Goal: Transaction & Acquisition: Purchase product/service

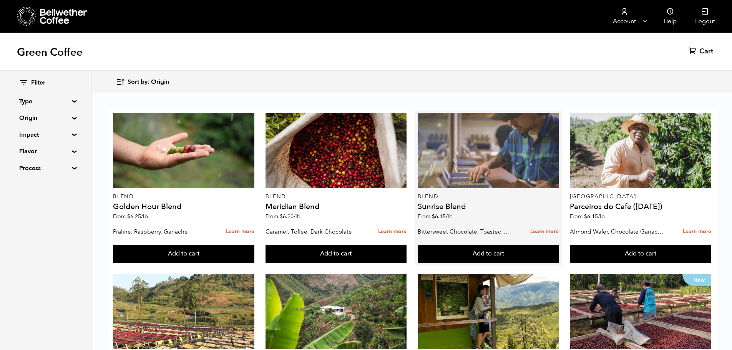
click at [488, 159] on div at bounding box center [487, 150] width 141 height 75
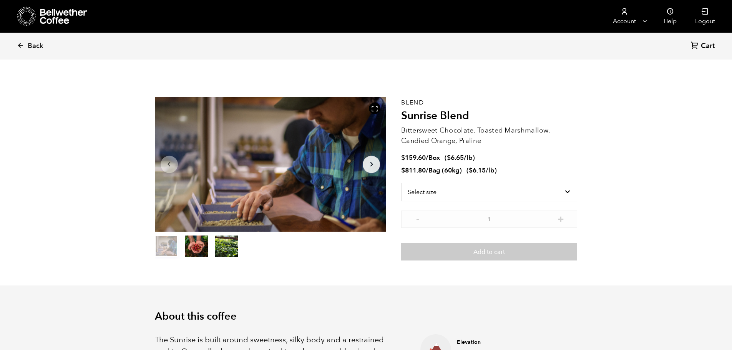
scroll to position [334, 409]
click at [485, 195] on select "Select size Bag (60kg) (132 lbs) Box (24 lbs)" at bounding box center [489, 192] width 176 height 18
select select "bag-3"
click at [401, 183] on select "Select size Bag (60kg) (132 lbs) Box (24 lbs)" at bounding box center [489, 192] width 176 height 18
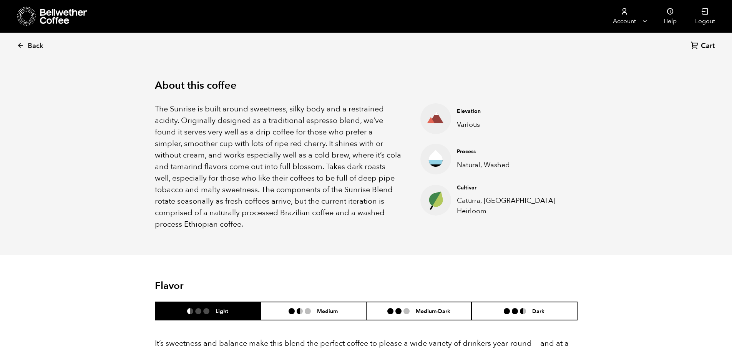
scroll to position [384, 0]
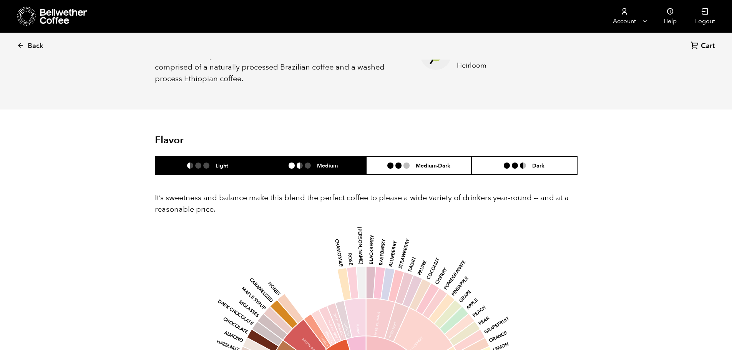
click at [285, 165] on li "Medium" at bounding box center [313, 165] width 106 height 18
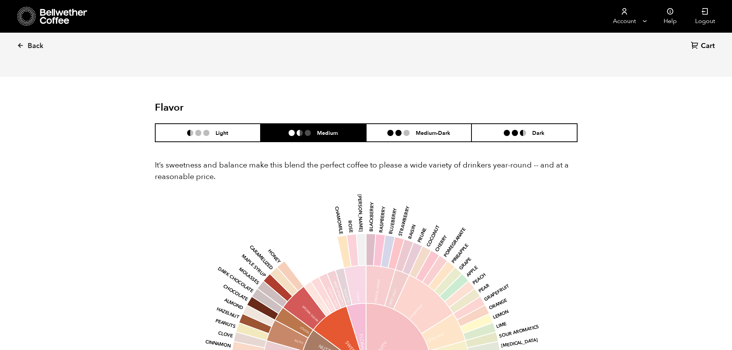
scroll to position [461, 0]
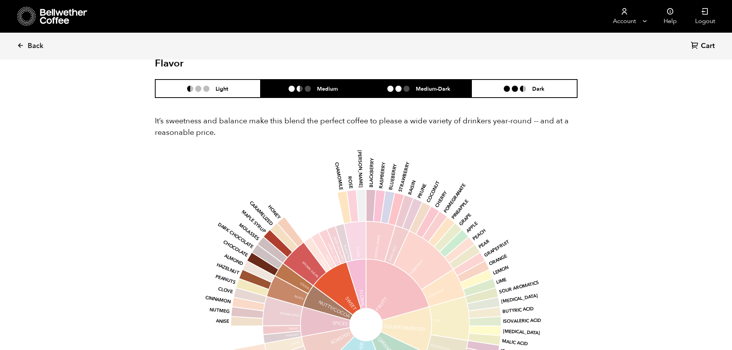
click at [404, 89] on li at bounding box center [406, 89] width 6 height 6
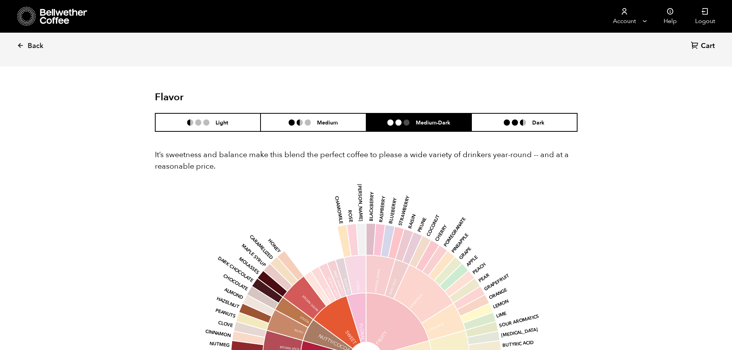
scroll to position [422, 0]
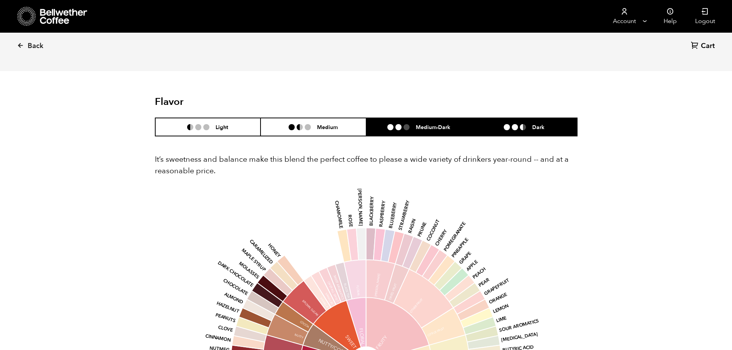
click at [516, 129] on li at bounding box center [515, 127] width 6 height 6
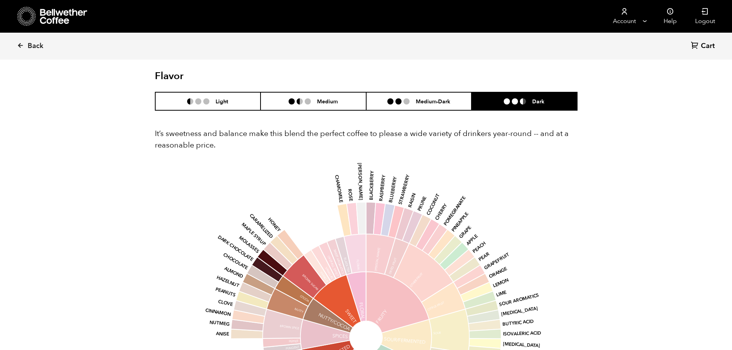
scroll to position [461, 0]
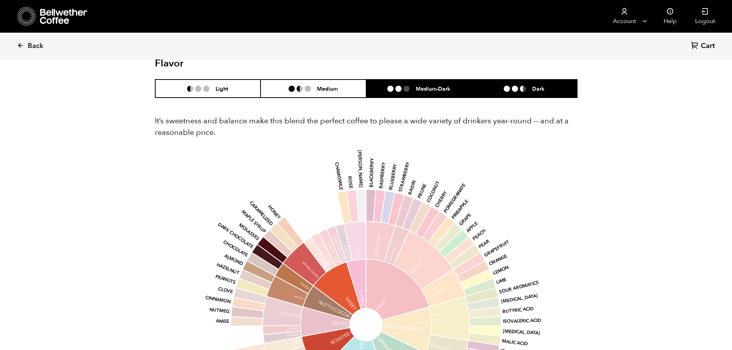
click at [424, 88] on h6 "Medium-Dark" at bounding box center [433, 88] width 35 height 7
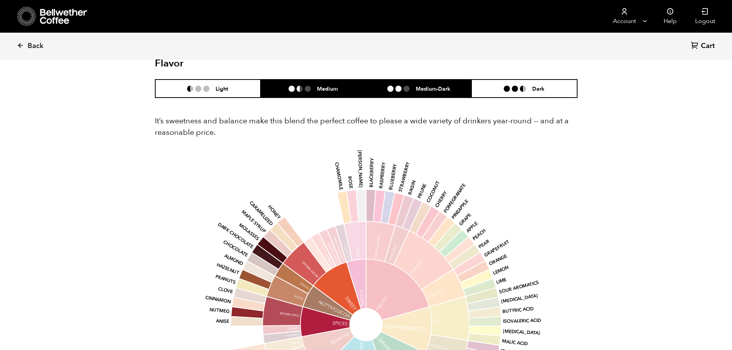
click at [333, 85] on li "Medium" at bounding box center [313, 88] width 106 height 18
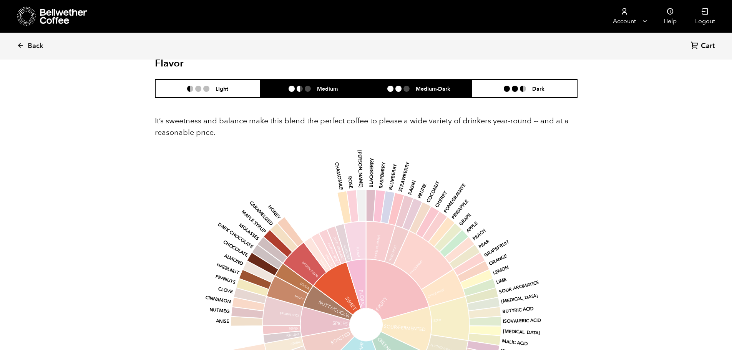
click at [398, 91] on li at bounding box center [398, 89] width 6 height 6
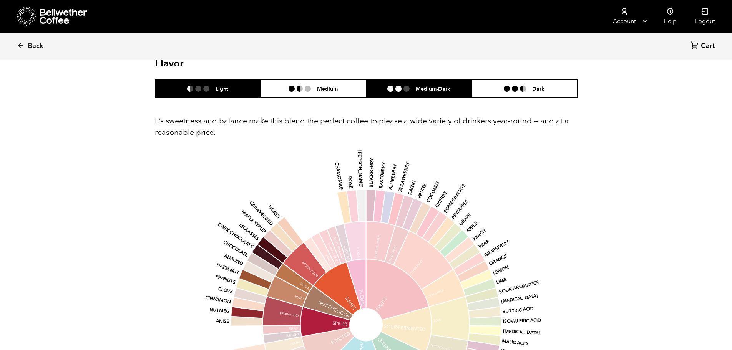
click at [220, 84] on li "Light" at bounding box center [208, 88] width 106 height 18
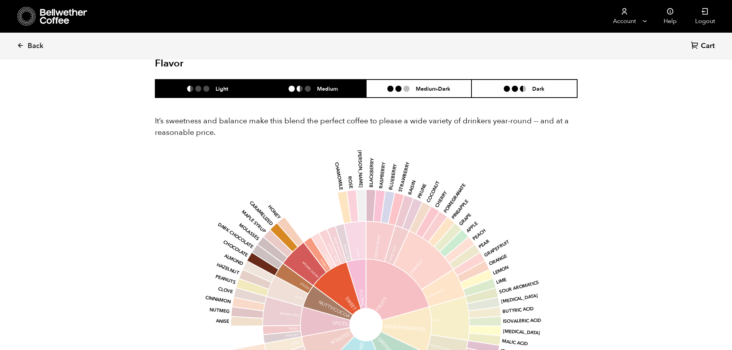
click at [332, 91] on h6 "Medium" at bounding box center [327, 88] width 21 height 7
click at [217, 94] on li "Light" at bounding box center [208, 88] width 106 height 18
click at [307, 95] on li "Medium" at bounding box center [313, 88] width 106 height 18
click at [222, 92] on h6 "Light" at bounding box center [221, 88] width 13 height 7
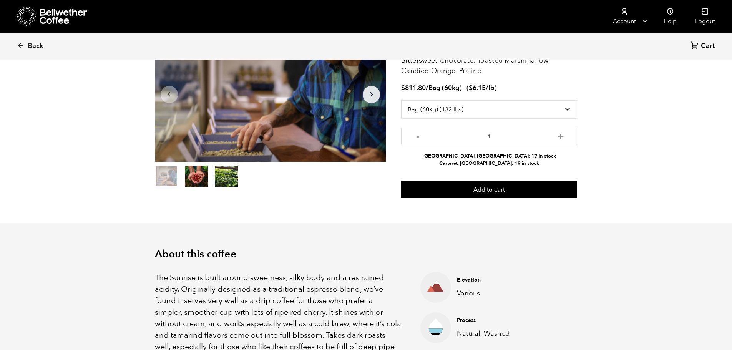
scroll to position [0, 0]
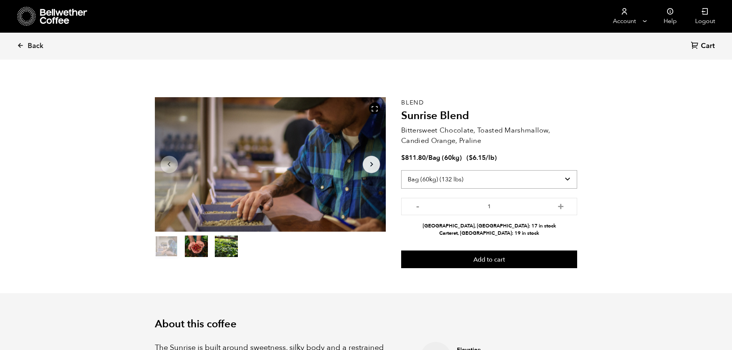
click at [479, 180] on select "Select size Bag (60kg) (132 lbs) Box (24 lbs)" at bounding box center [489, 179] width 176 height 18
